Goal: Check status: Check status

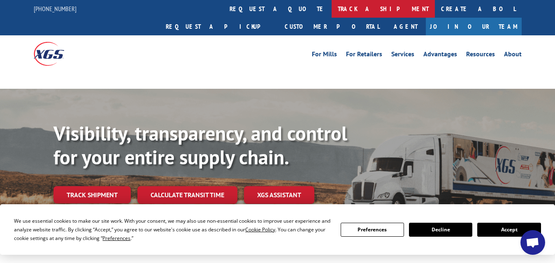
click at [332, 9] on link "track a shipment" at bounding box center [383, 9] width 103 height 18
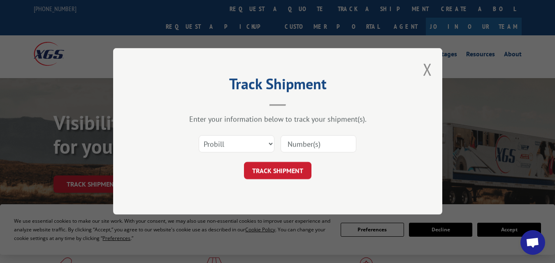
click at [269, 144] on select "Select category... Probill BOL PO" at bounding box center [237, 144] width 76 height 17
select select "bol"
click at [199, 136] on select "Select category... Probill BOL PO" at bounding box center [237, 144] width 76 height 17
click at [298, 147] on input at bounding box center [319, 144] width 76 height 17
type input "7088059"
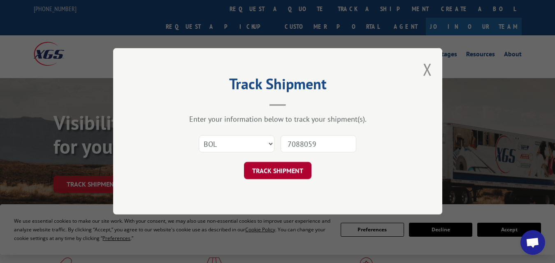
click at [271, 171] on button "TRACK SHIPMENT" at bounding box center [277, 171] width 67 height 17
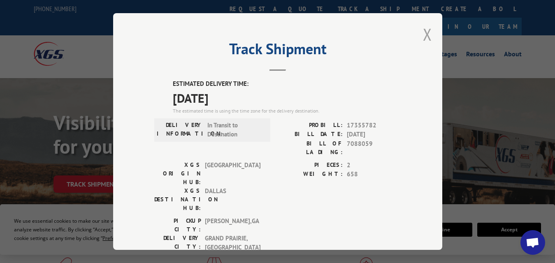
click at [423, 33] on button "Close modal" at bounding box center [427, 34] width 9 height 22
